Goal: Task Accomplishment & Management: Manage account settings

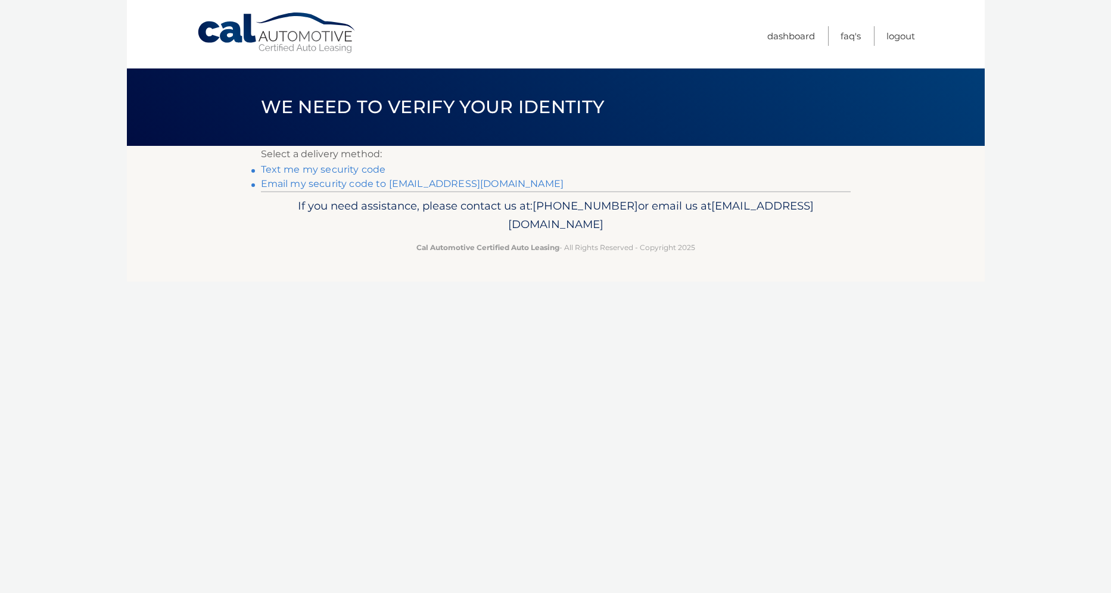
click at [427, 187] on link "Email my security code to r*********@hhstein.com" at bounding box center [412, 183] width 303 height 11
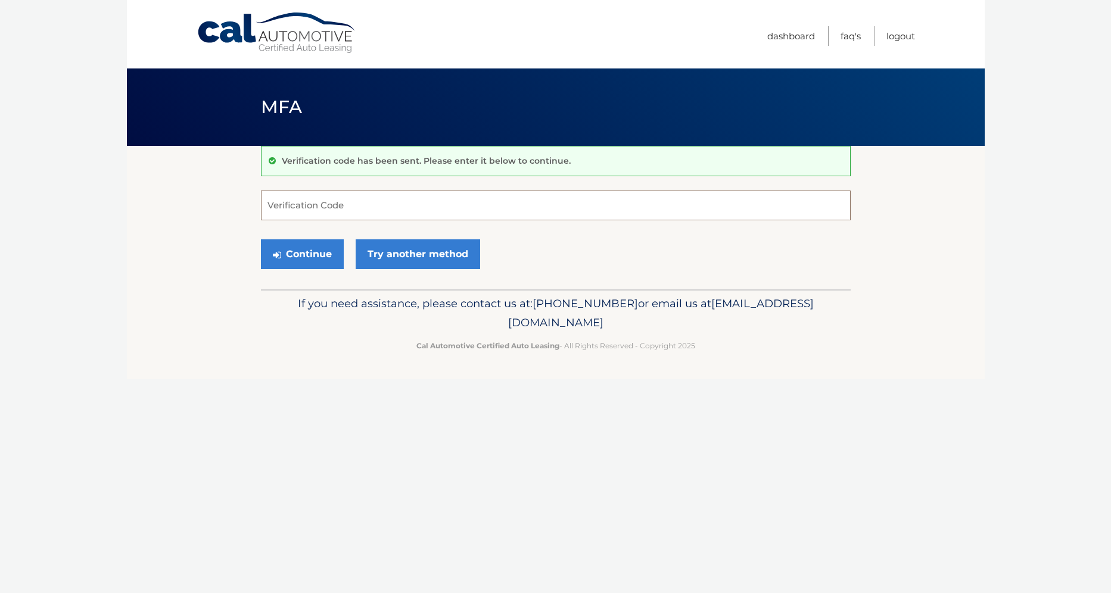
click at [378, 209] on input "Verification Code" at bounding box center [556, 206] width 590 height 30
paste input "375730"
click at [311, 253] on button "Continue" at bounding box center [302, 255] width 83 height 30
click at [418, 194] on label "Verification Code" at bounding box center [556, 196] width 590 height 10
click at [418, 194] on input "375730" at bounding box center [556, 206] width 590 height 30
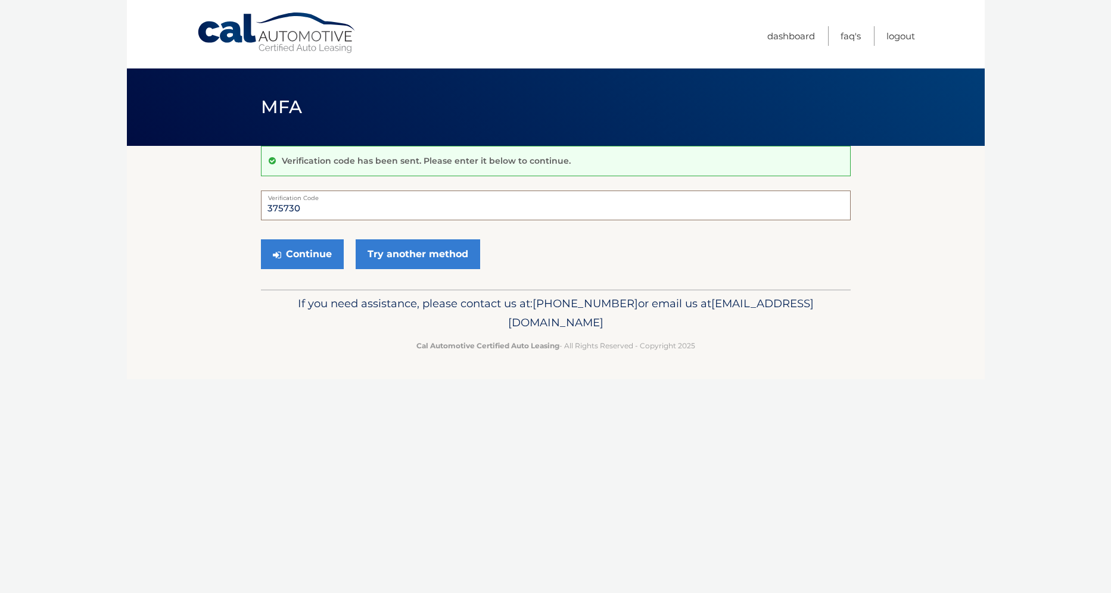
type input "375730"
click at [261, 240] on button "Continue" at bounding box center [302, 255] width 83 height 30
